Goal: Find specific fact: Find specific fact

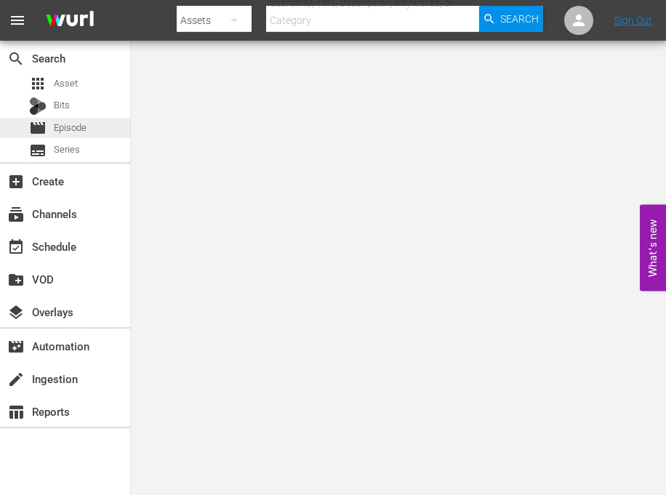
click at [79, 132] on span "Episode" at bounding box center [70, 128] width 33 height 15
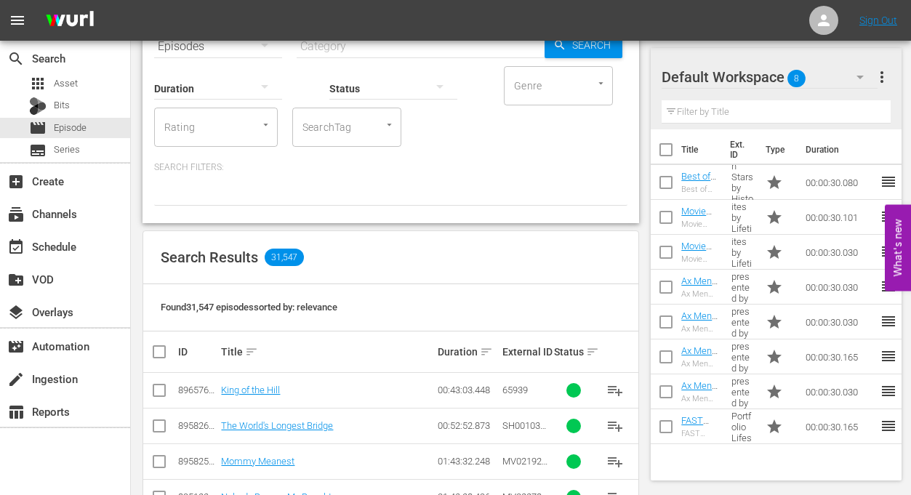
scroll to position [33, 0]
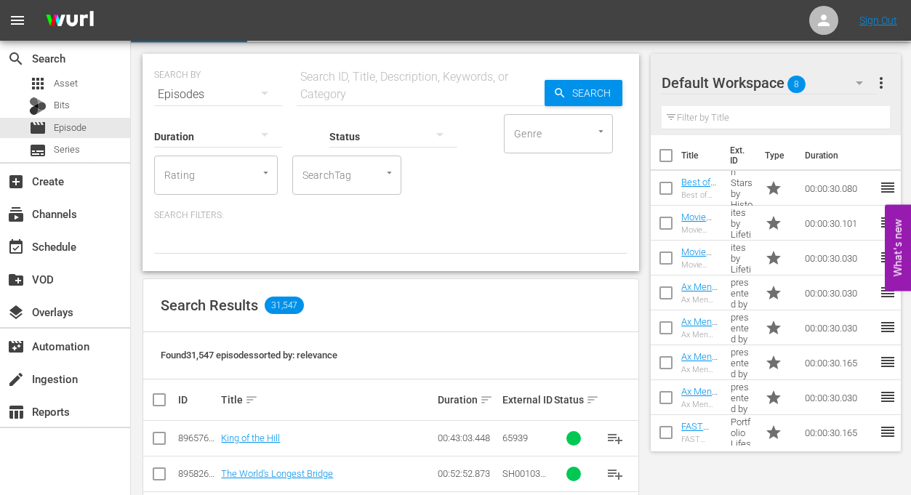
click at [408, 81] on input "text" at bounding box center [421, 94] width 248 height 35
type input "line sisters"
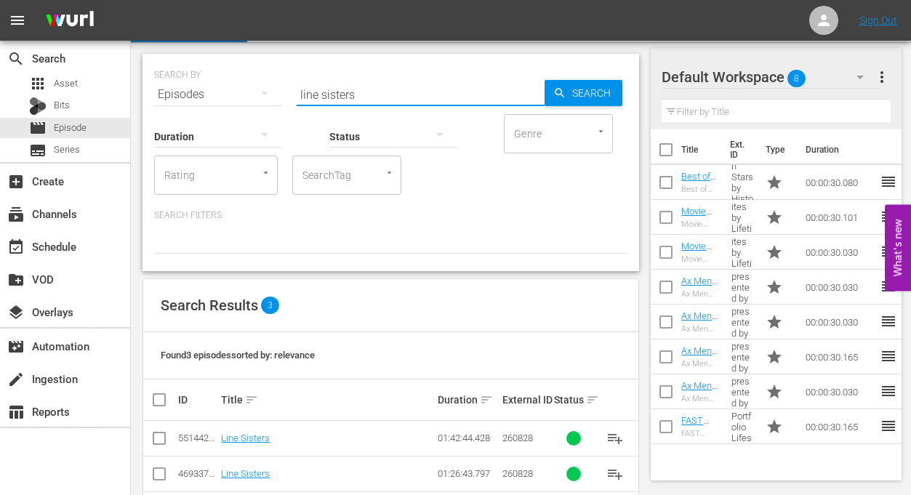
scroll to position [92, 0]
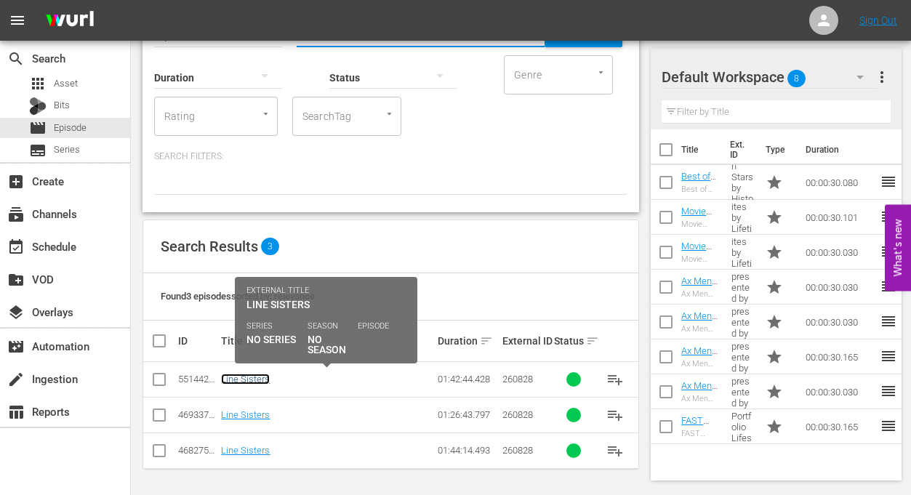
click at [241, 380] on link "Line Sisters" at bounding box center [245, 379] width 49 height 11
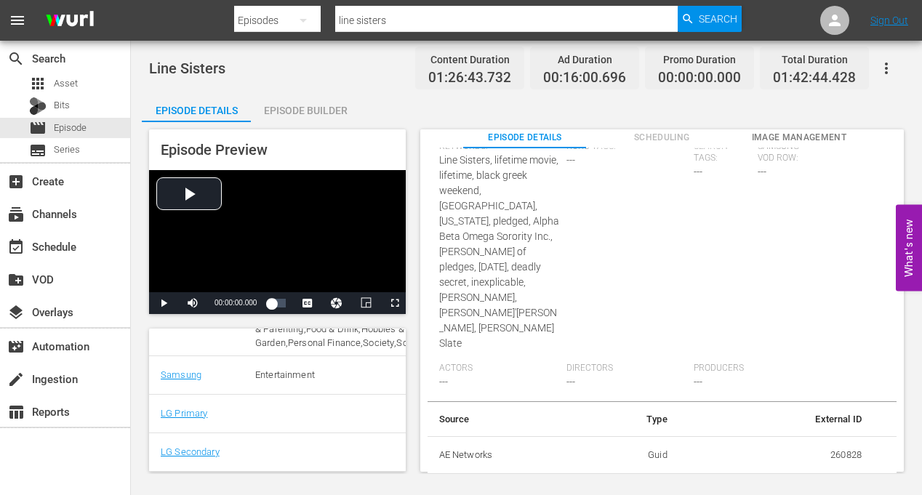
scroll to position [28, 0]
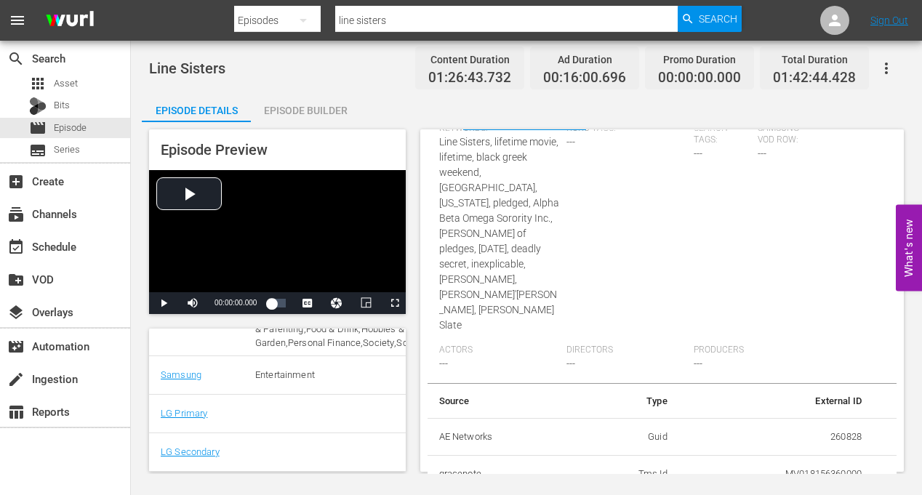
click at [665, 438] on td "260828" at bounding box center [776, 437] width 194 height 38
copy td "260828"
